Goal: Information Seeking & Learning: Learn about a topic

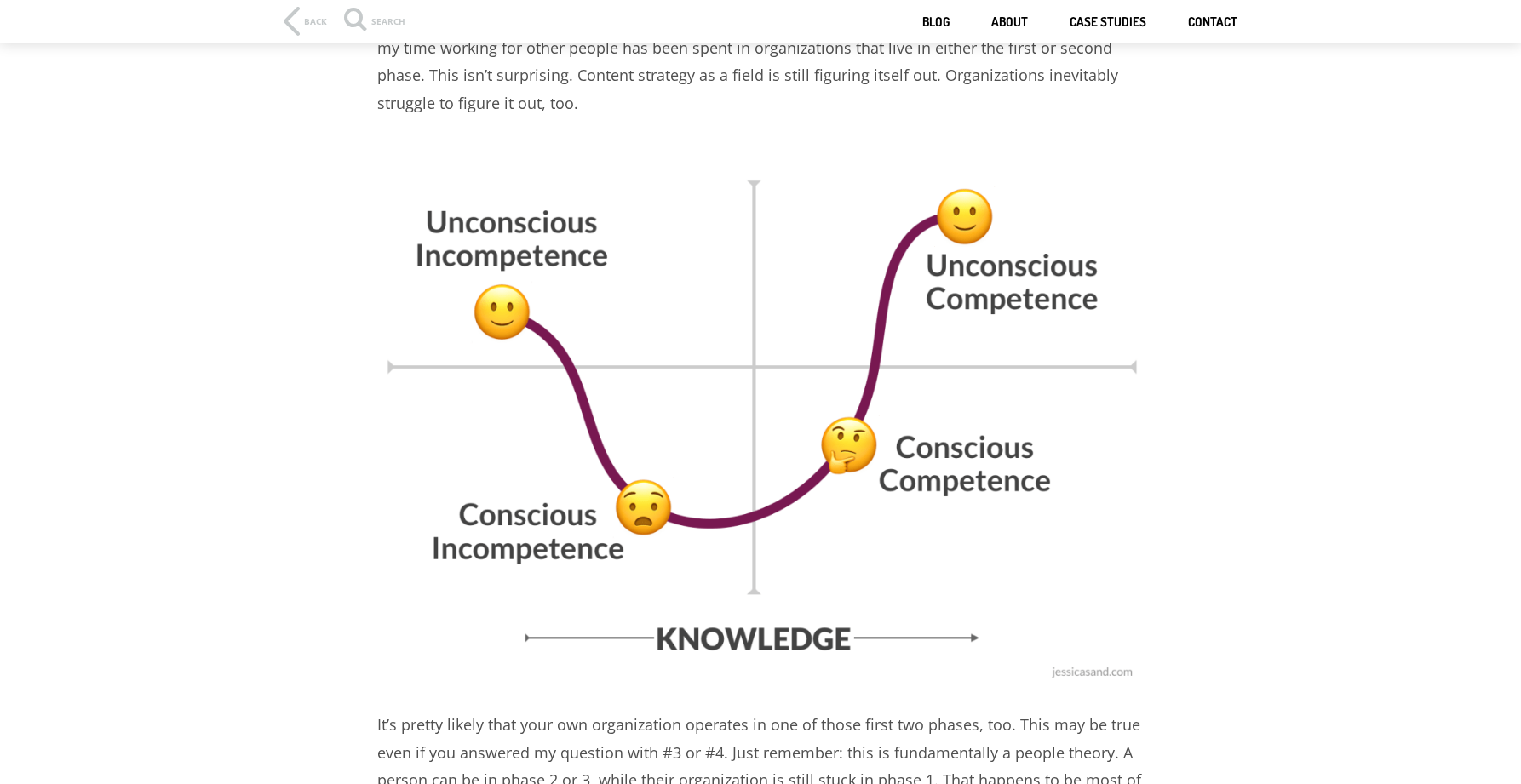
scroll to position [1070, 0]
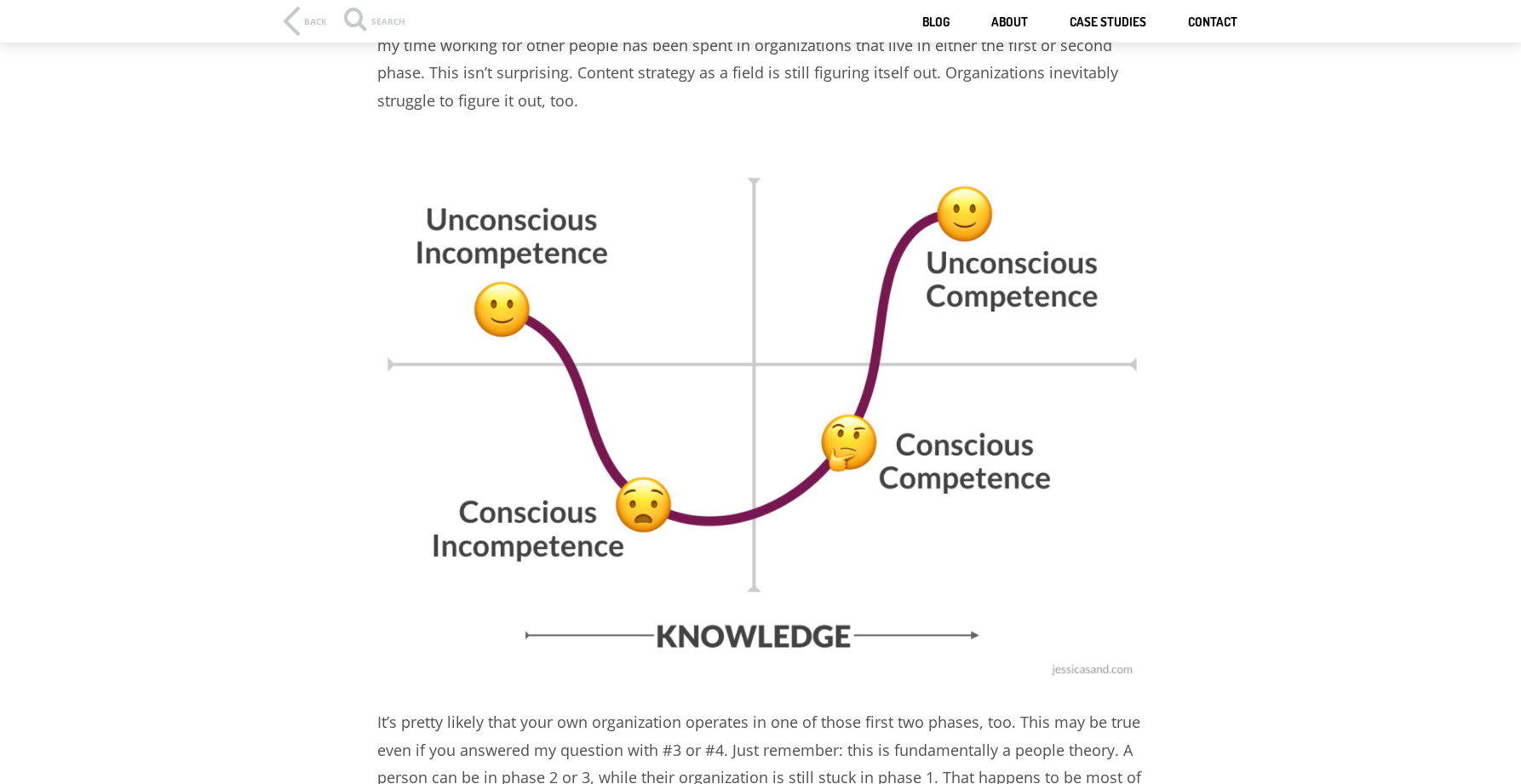
click at [498, 226] on img at bounding box center [760, 412] width 766 height 546
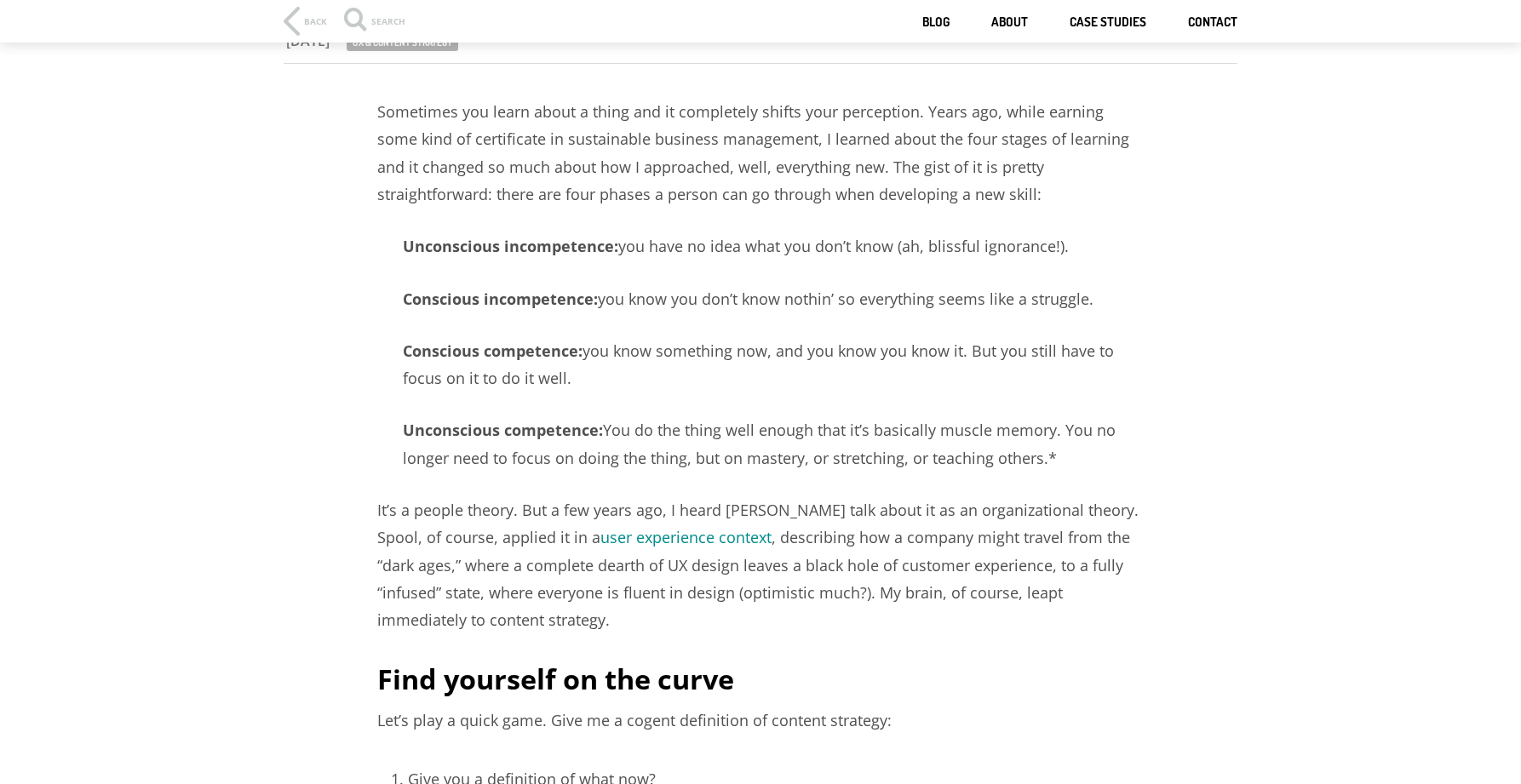
scroll to position [88, 0]
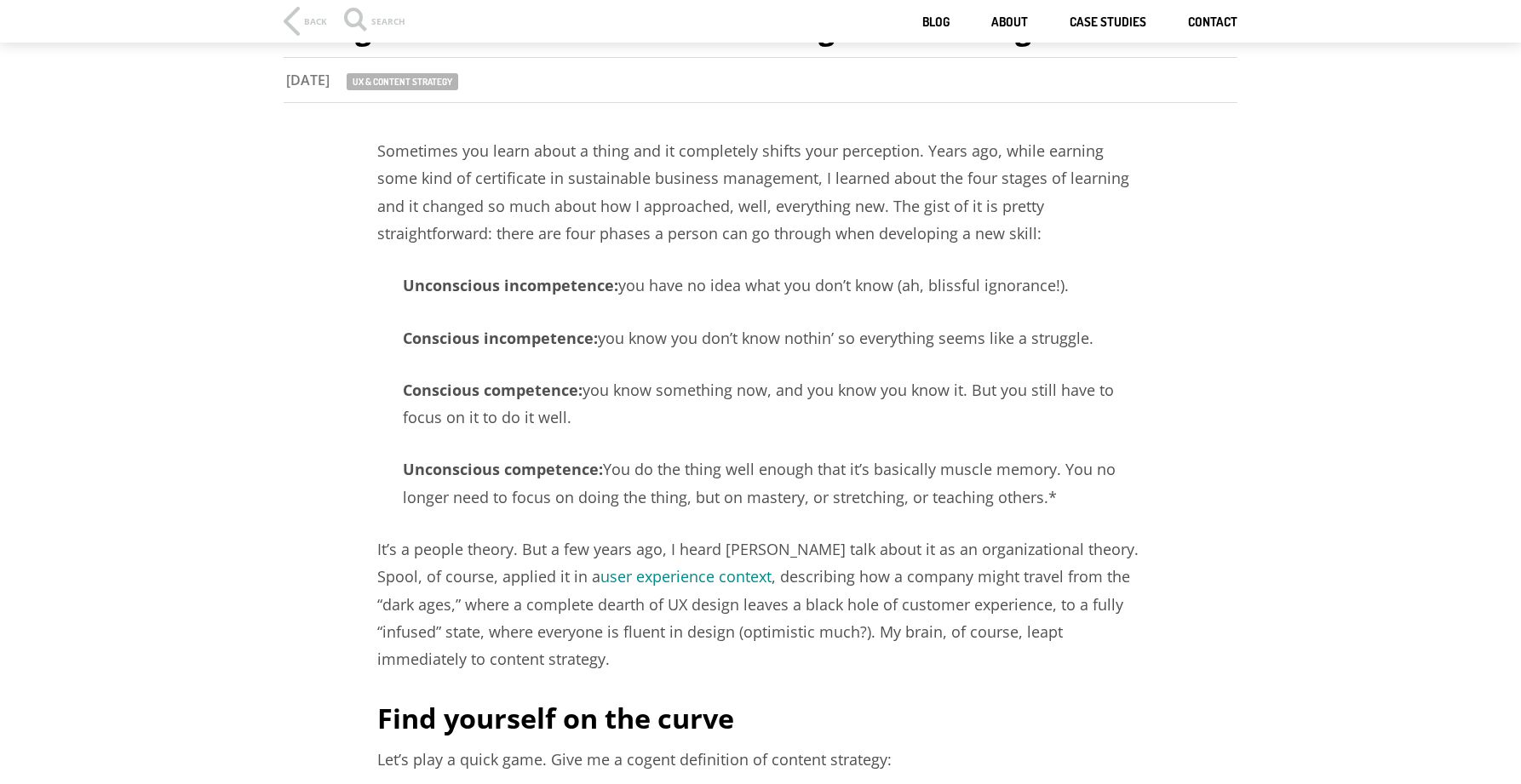
click at [436, 281] on strong "Unconscious incompetence:" at bounding box center [510, 285] width 216 height 20
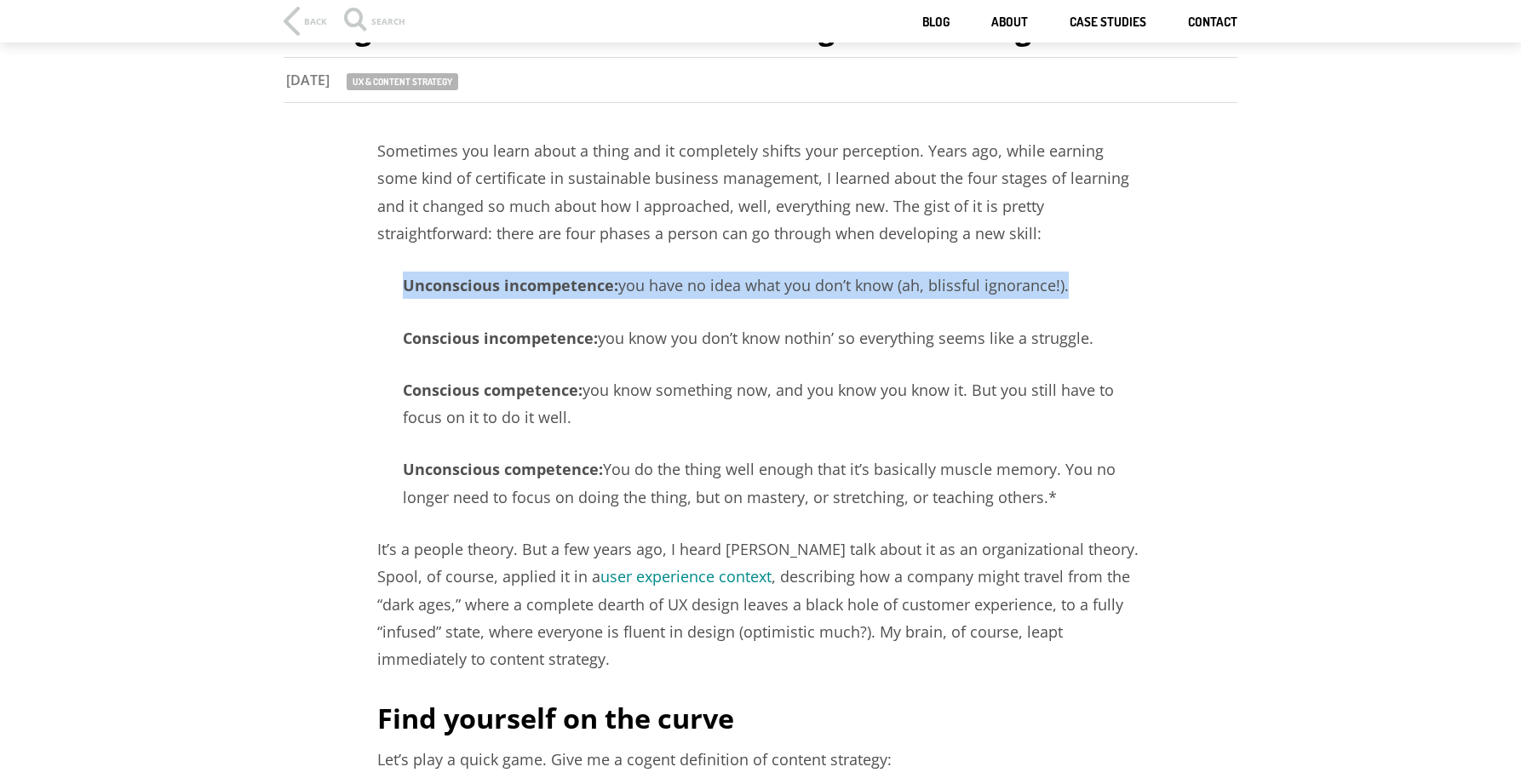
copy article "Unconscious incompetence: you have no idea what you don’t know (ah, blissful ig…"
click at [622, 410] on p "Conscious competence: you know something now, and you know you know it. But you…" at bounding box center [760, 403] width 766 height 55
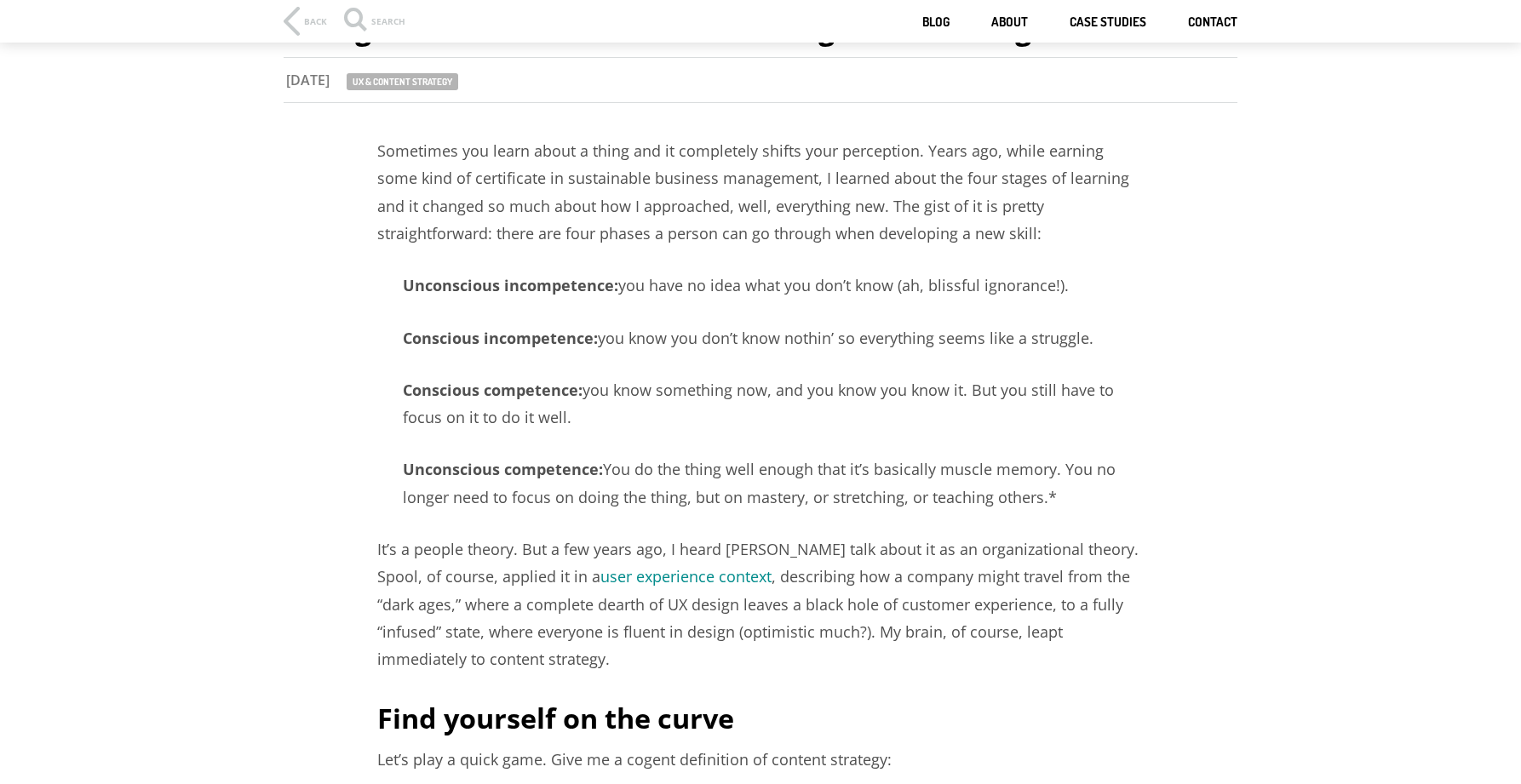
click at [811, 277] on p "Unconscious incompetence: you have no idea what you don’t know (ah, blissful ig…" at bounding box center [760, 285] width 766 height 27
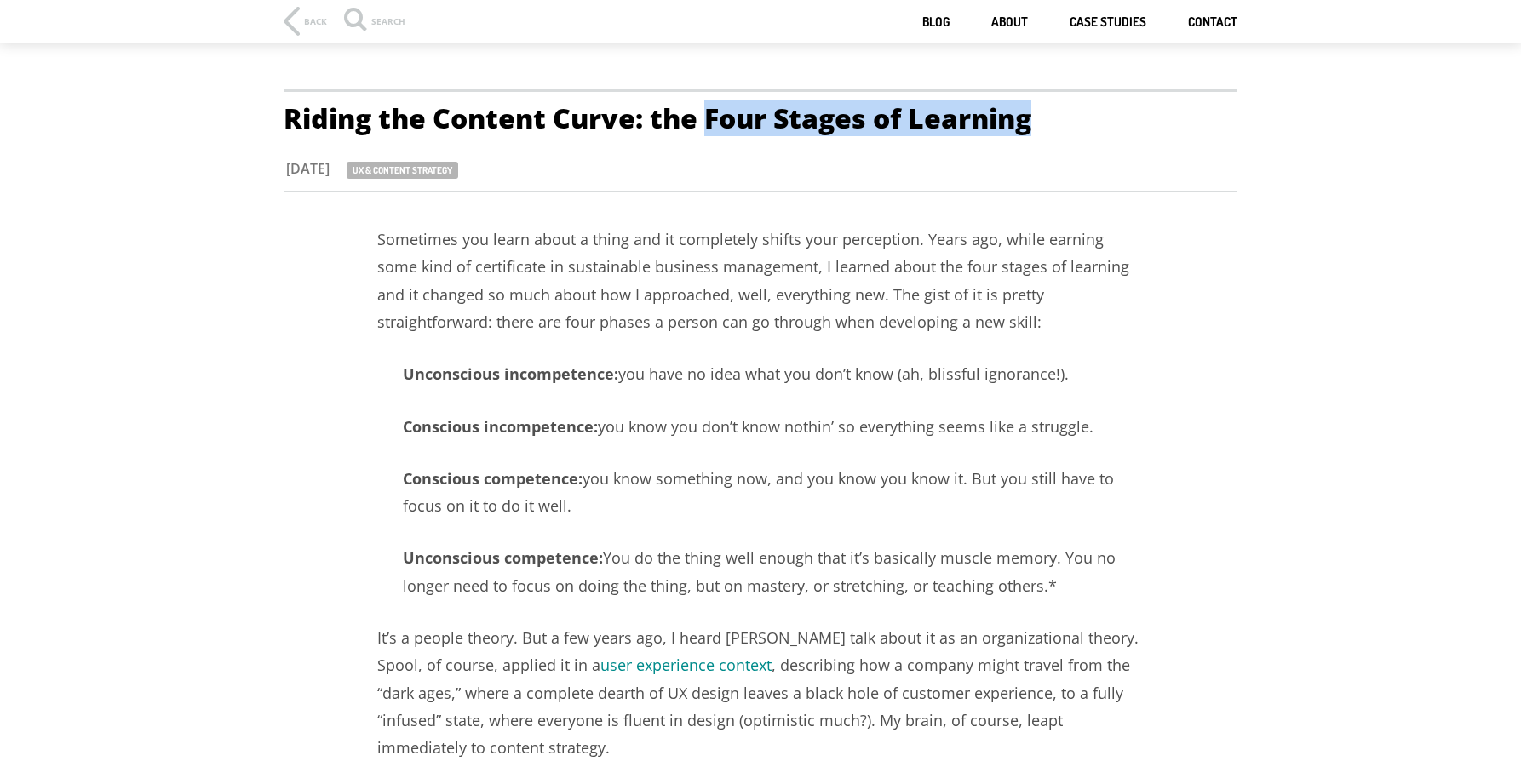
drag, startPoint x: 709, startPoint y: 120, endPoint x: 1093, endPoint y: 117, distance: 384.0
click at [1093, 117] on h1 "Riding the Content Curve: the Four Stages of Learning" at bounding box center [760, 118] width 953 height 57
copy h1 "Four Stages of Learning"
